Goal: Task Accomplishment & Management: Complete application form

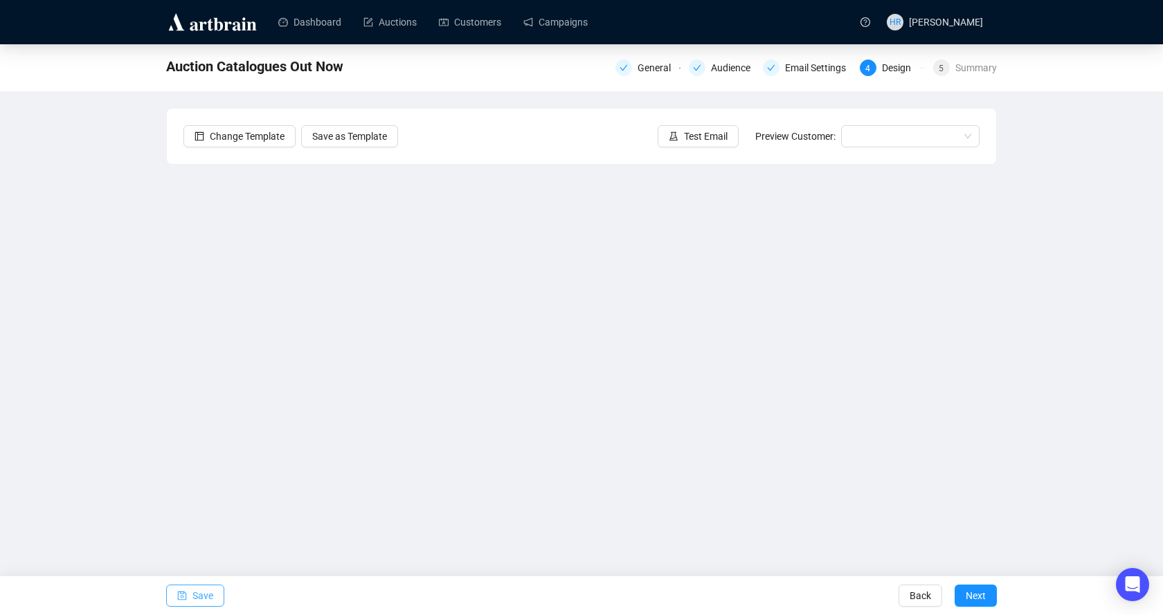
click at [203, 595] on span "Save" at bounding box center [202, 596] width 21 height 39
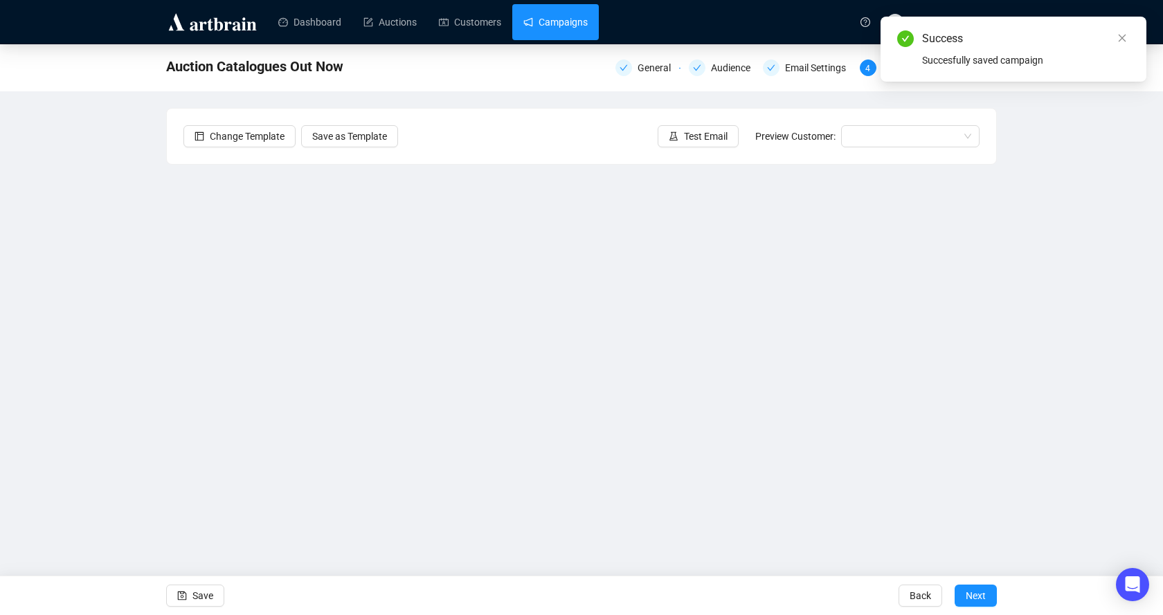
click at [554, 16] on link "Campaigns" at bounding box center [555, 22] width 64 height 36
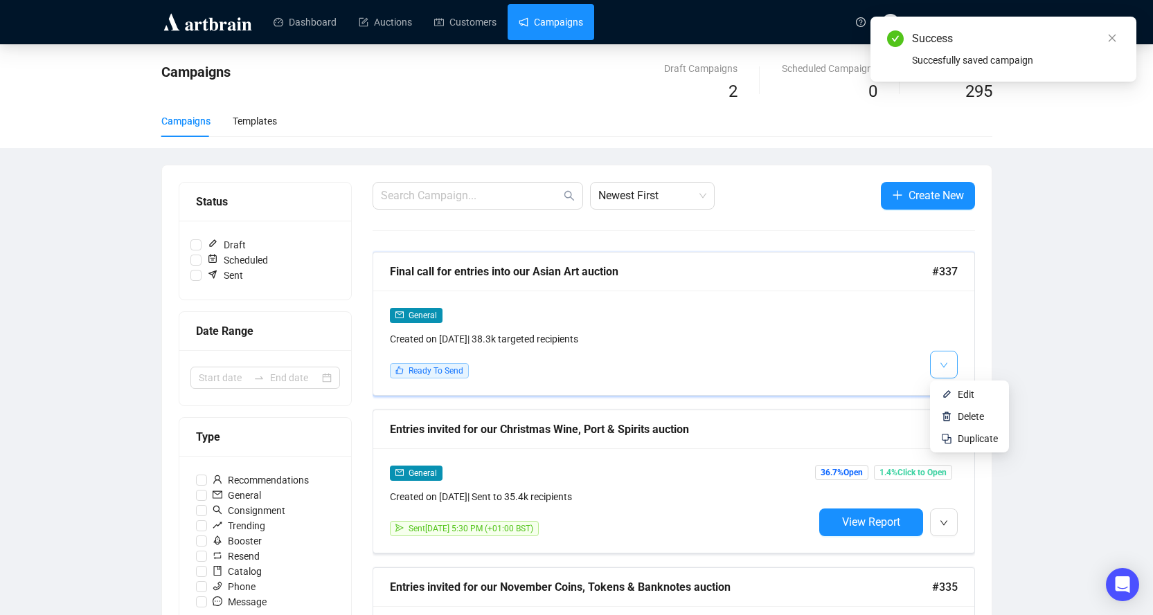
click at [939, 363] on icon "down" at bounding box center [943, 365] width 8 height 8
click at [937, 397] on li "Edit" at bounding box center [969, 395] width 73 height 22
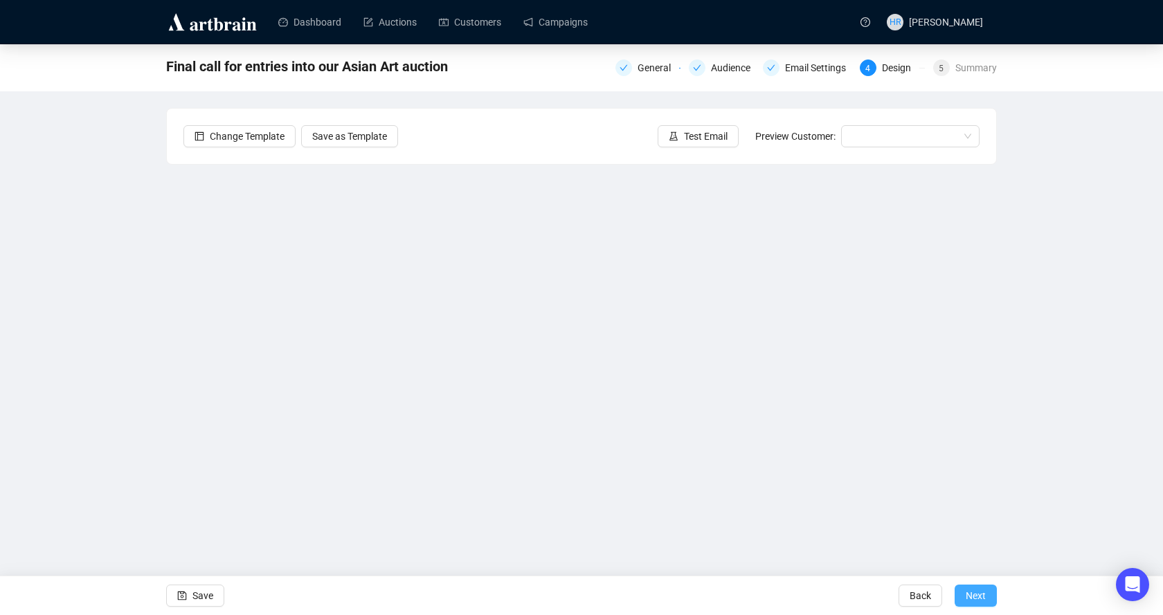
click at [991, 591] on button "Next" at bounding box center [976, 596] width 42 height 22
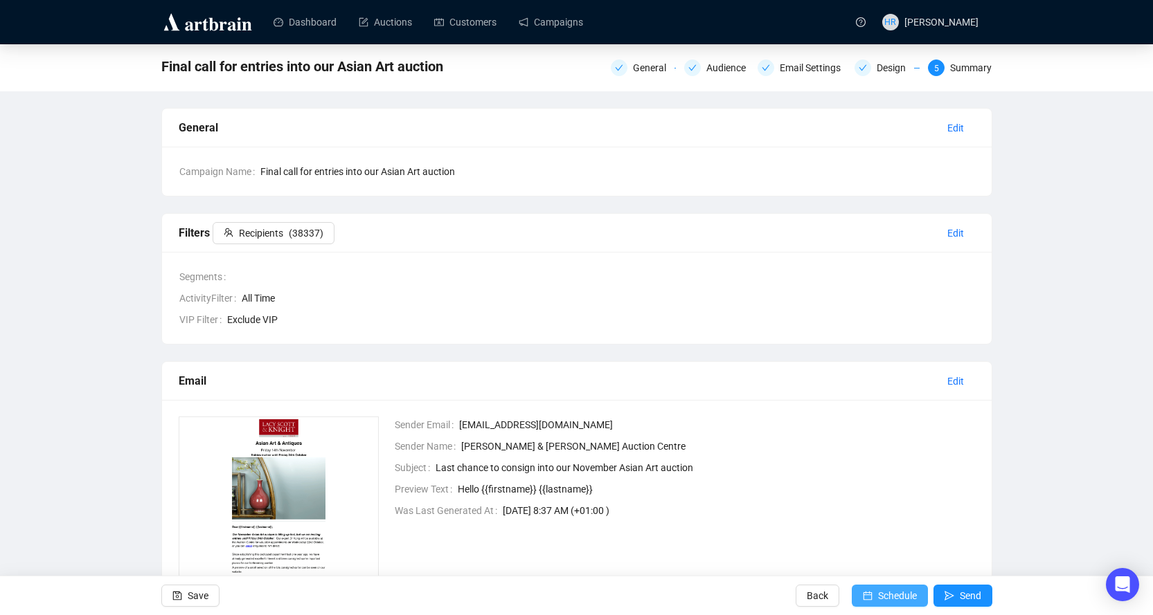
click at [885, 591] on span "Schedule" at bounding box center [897, 596] width 39 height 39
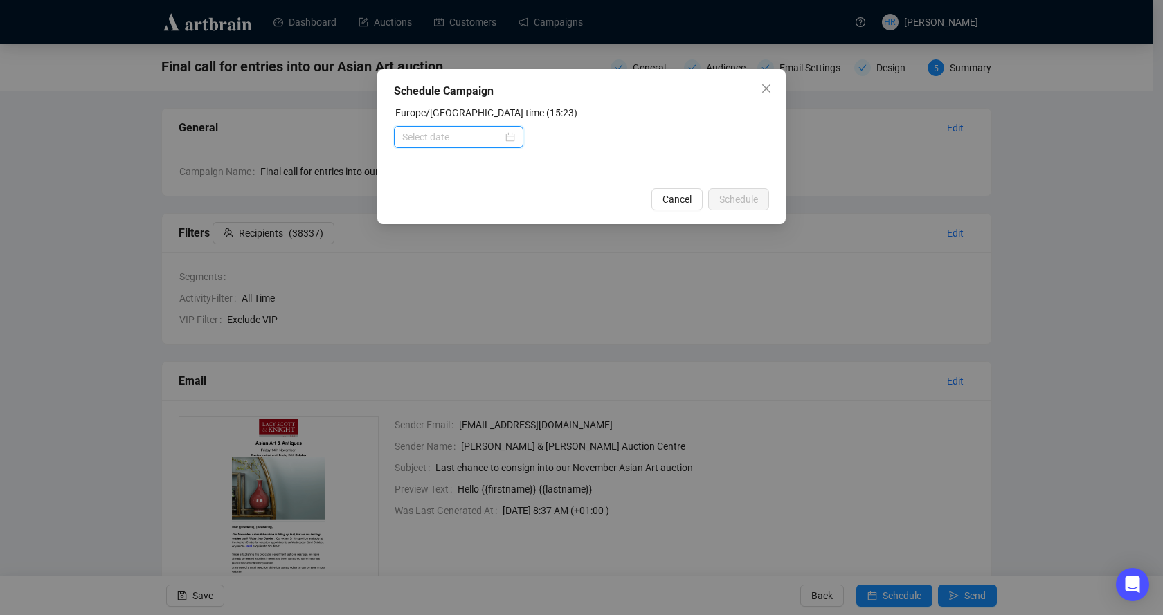
click at [496, 137] on input at bounding box center [452, 136] width 100 height 15
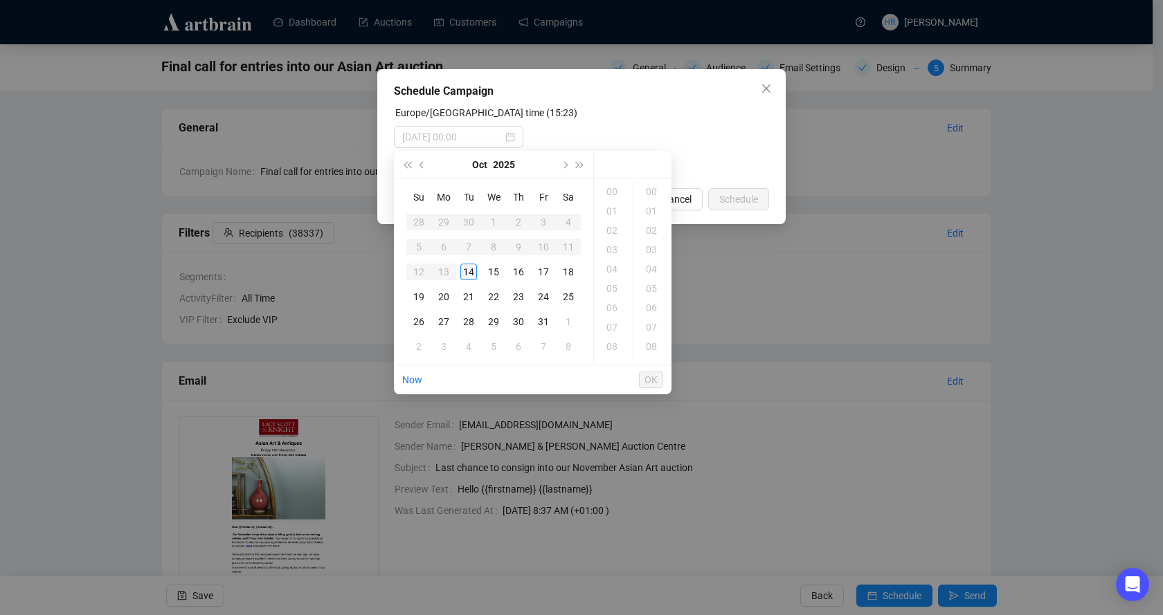
click at [468, 277] on div "14" at bounding box center [468, 272] width 17 height 17
click at [609, 225] on div "17" at bounding box center [613, 230] width 33 height 19
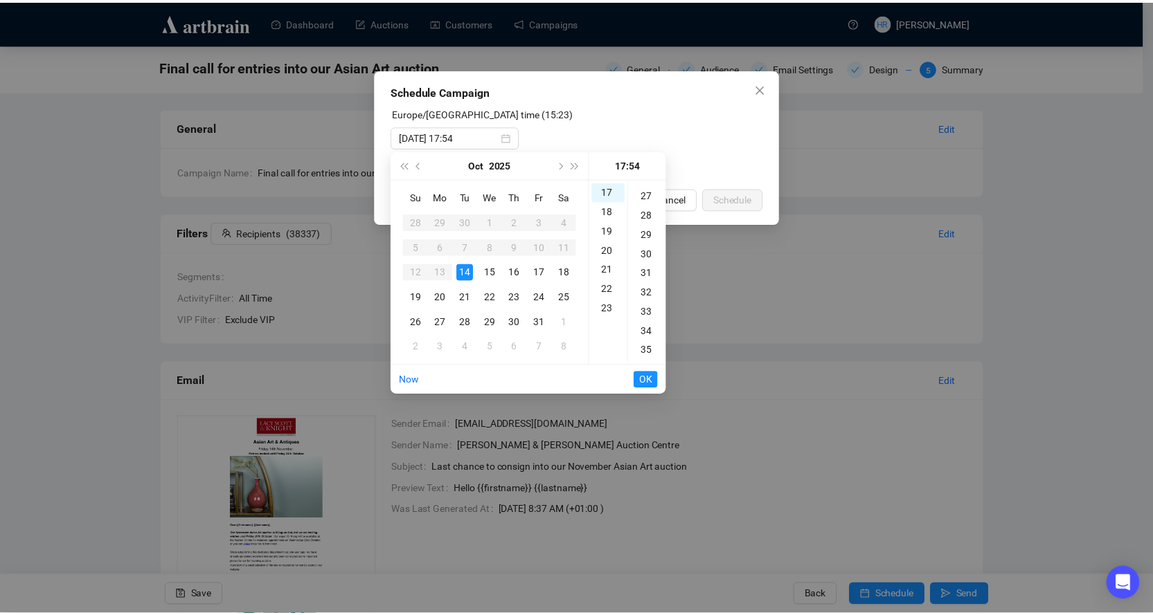
scroll to position [0, 0]
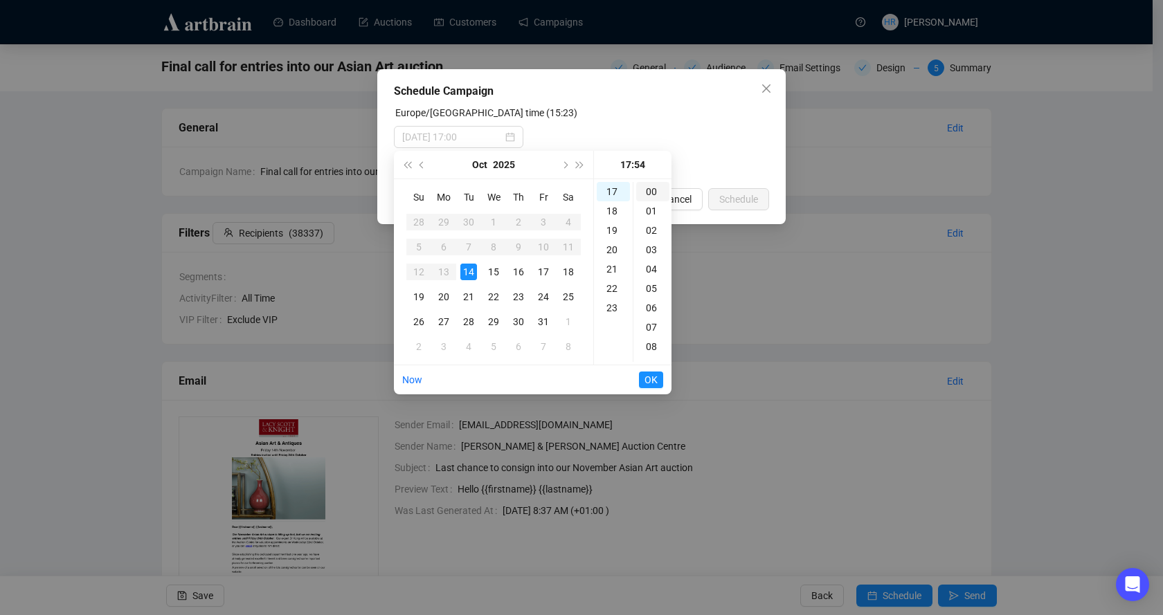
click at [649, 194] on div "00" at bounding box center [652, 191] width 33 height 19
type input "[DATE] 17:00"
click at [649, 380] on span "OK" at bounding box center [651, 380] width 13 height 26
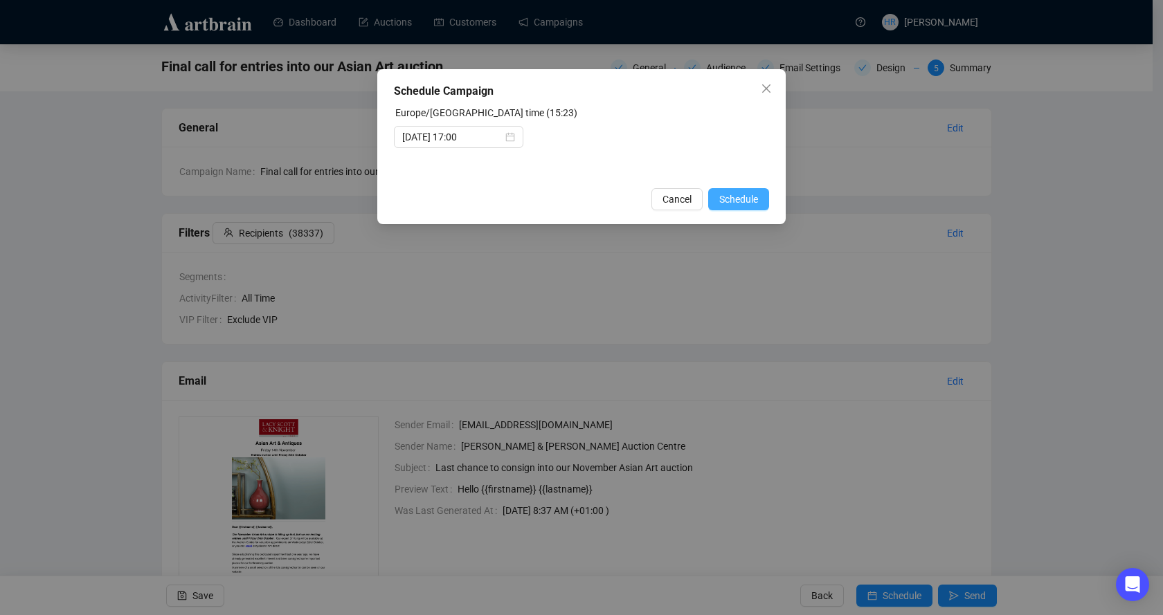
click at [746, 193] on span "Schedule" at bounding box center [738, 199] width 39 height 15
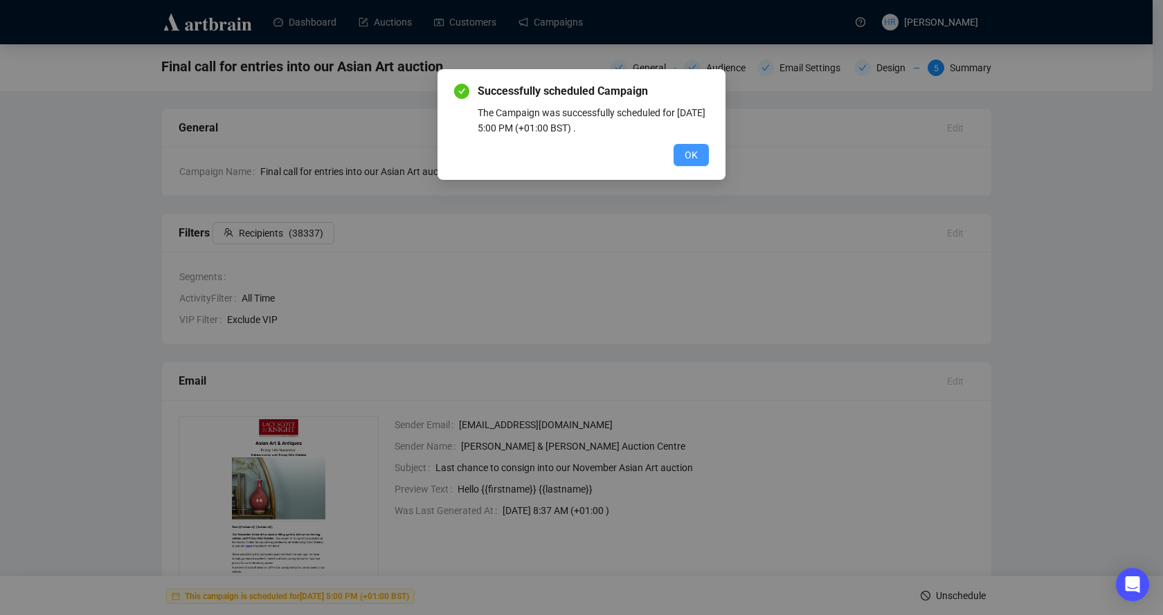
click at [681, 156] on button "OK" at bounding box center [691, 155] width 35 height 22
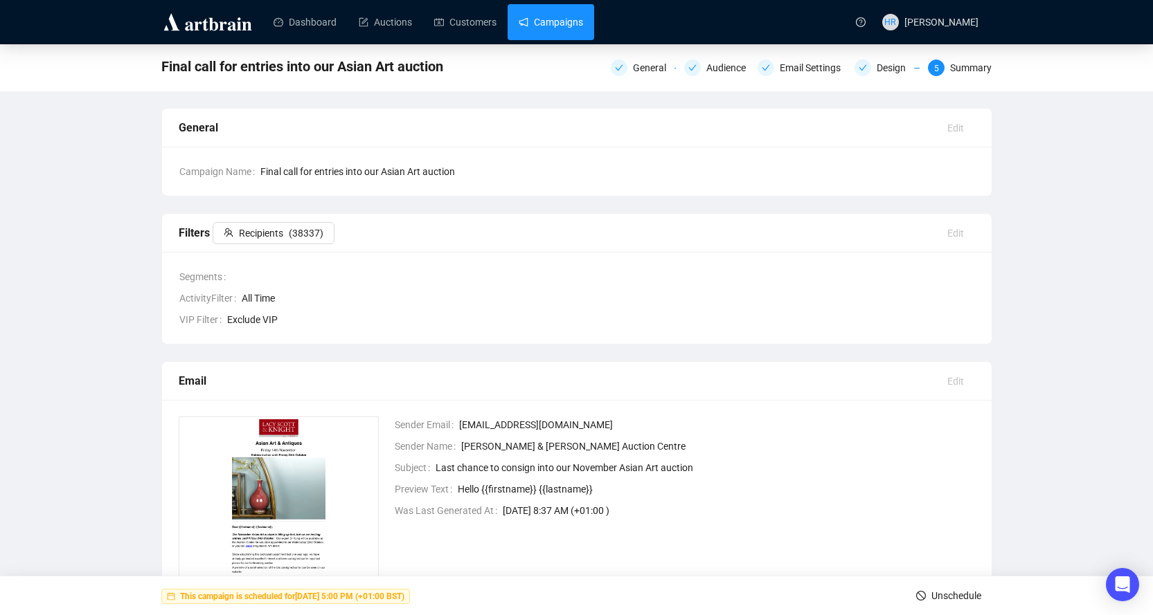
click at [559, 21] on link "Campaigns" at bounding box center [551, 22] width 64 height 36
